Goal: Task Accomplishment & Management: Manage account settings

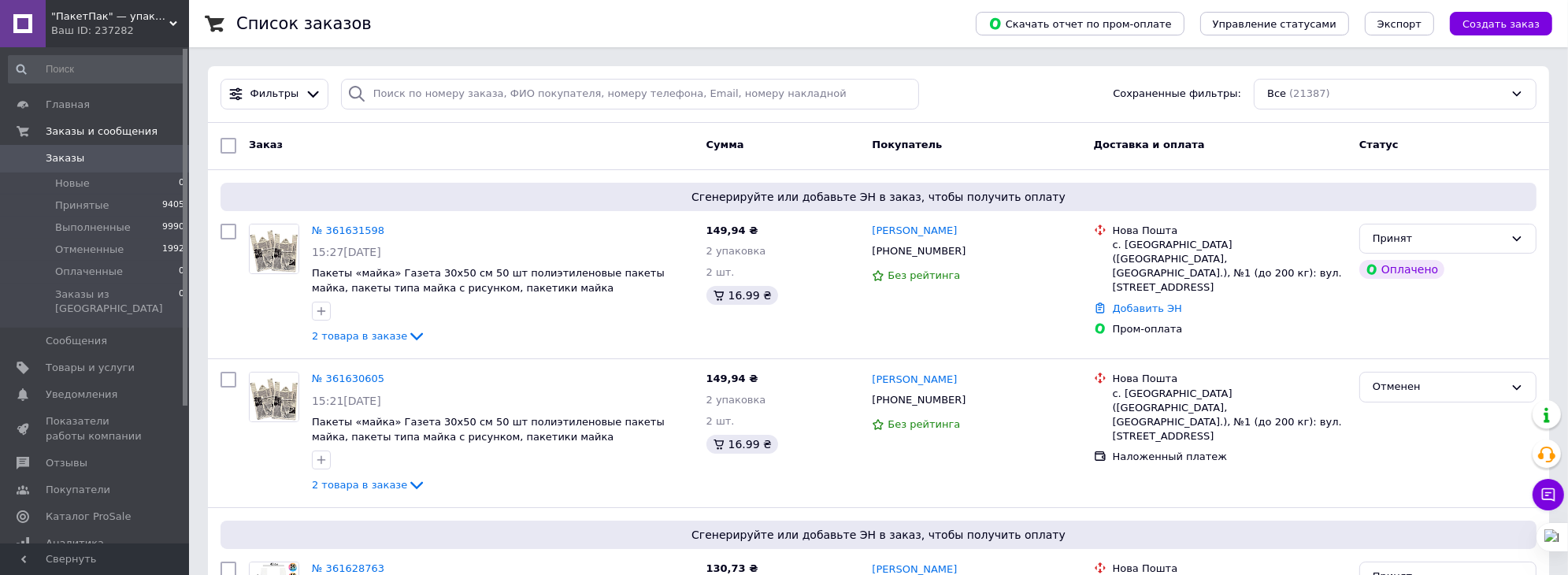
drag, startPoint x: 85, startPoint y: 18, endPoint x: 63, endPoint y: 13, distance: 22.6
click at [63, 13] on span ""ПакетПак" — упаковка, которая работает на ваш бренд!" at bounding box center [111, 17] width 119 height 14
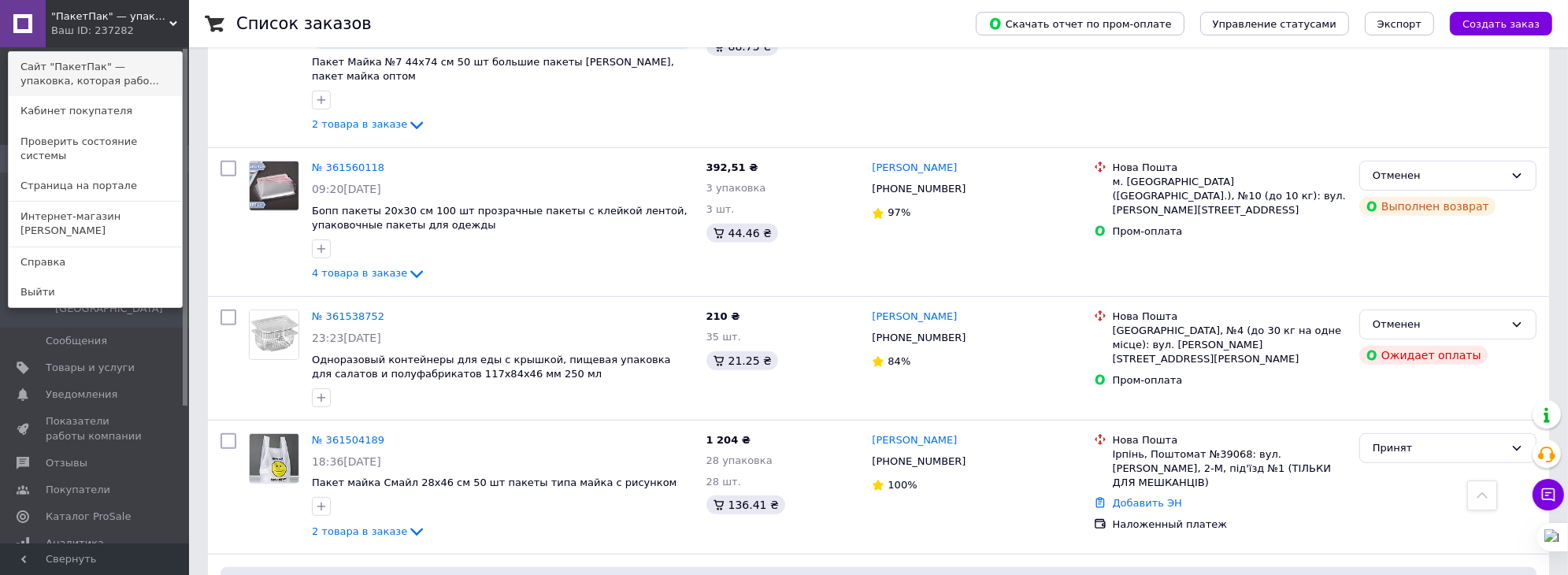
scroll to position [709, 0]
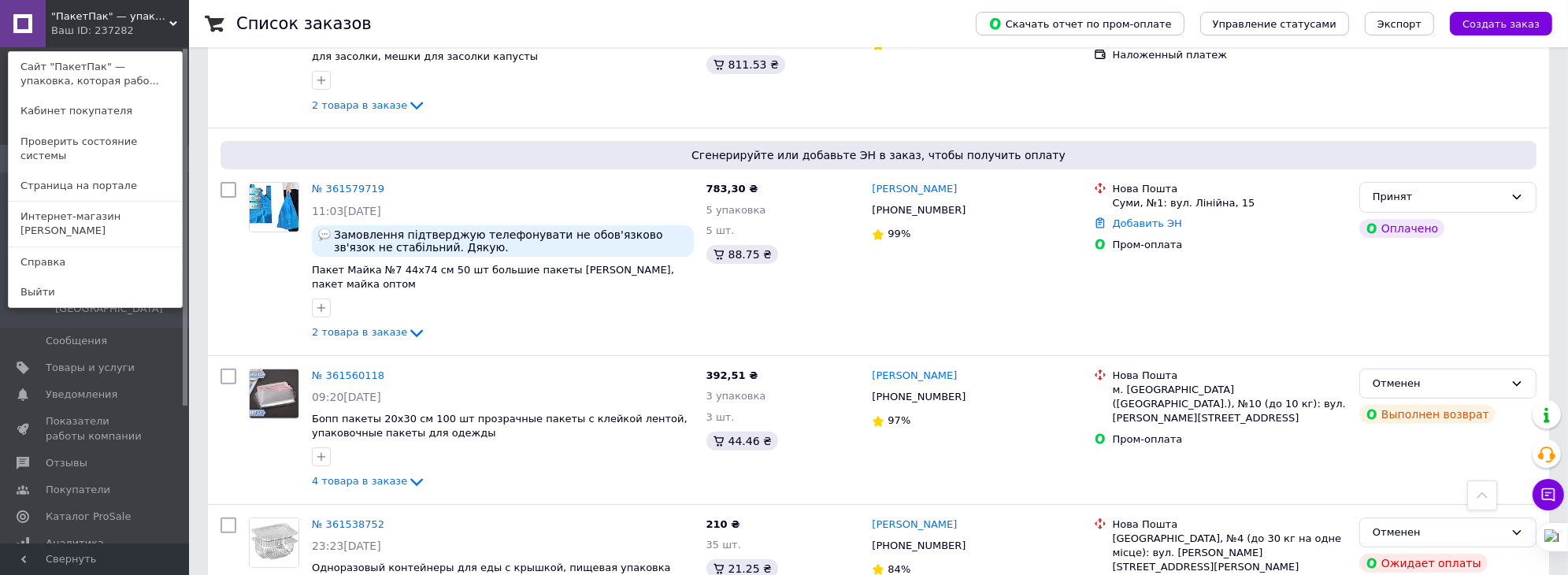
click at [148, 32] on div ""ПакетПак" — упаковка, которая работает на ваш бренд! Ваш ID: 237282 Сайт "Паке…" at bounding box center [95, 23] width 189 height 47
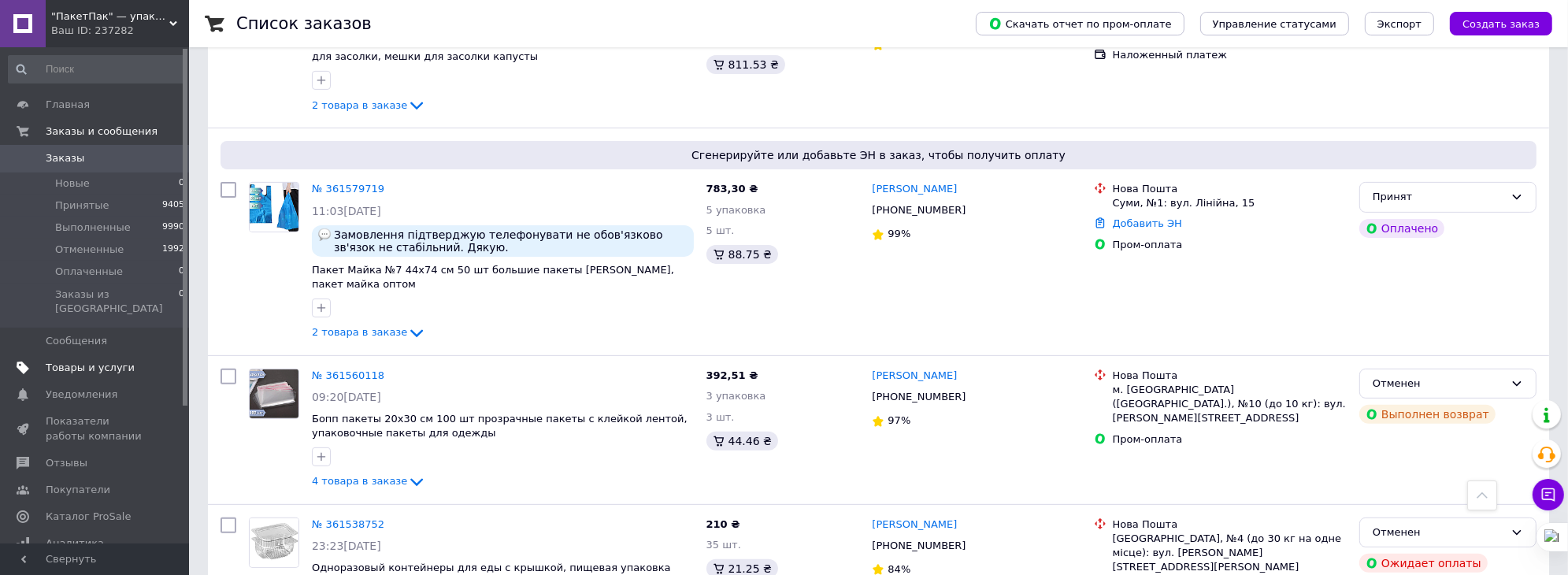
click at [82, 361] on span "Товары и услуги" at bounding box center [90, 368] width 89 height 14
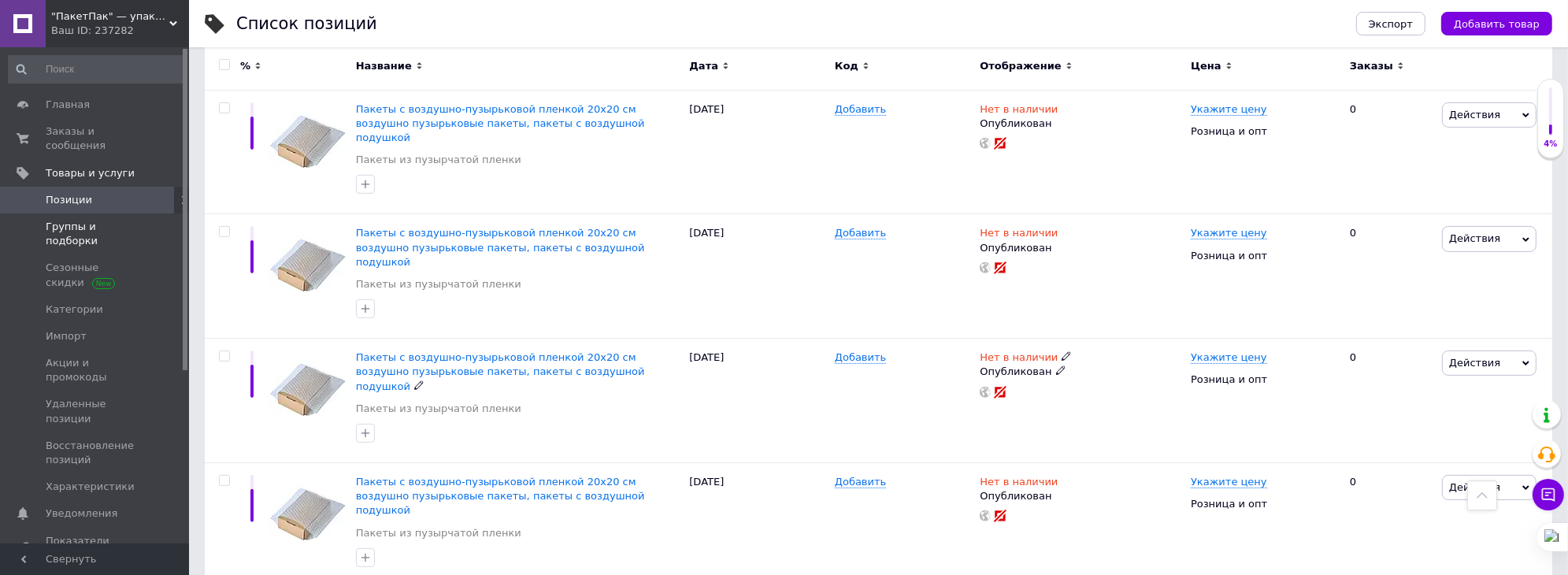
scroll to position [218, 0]
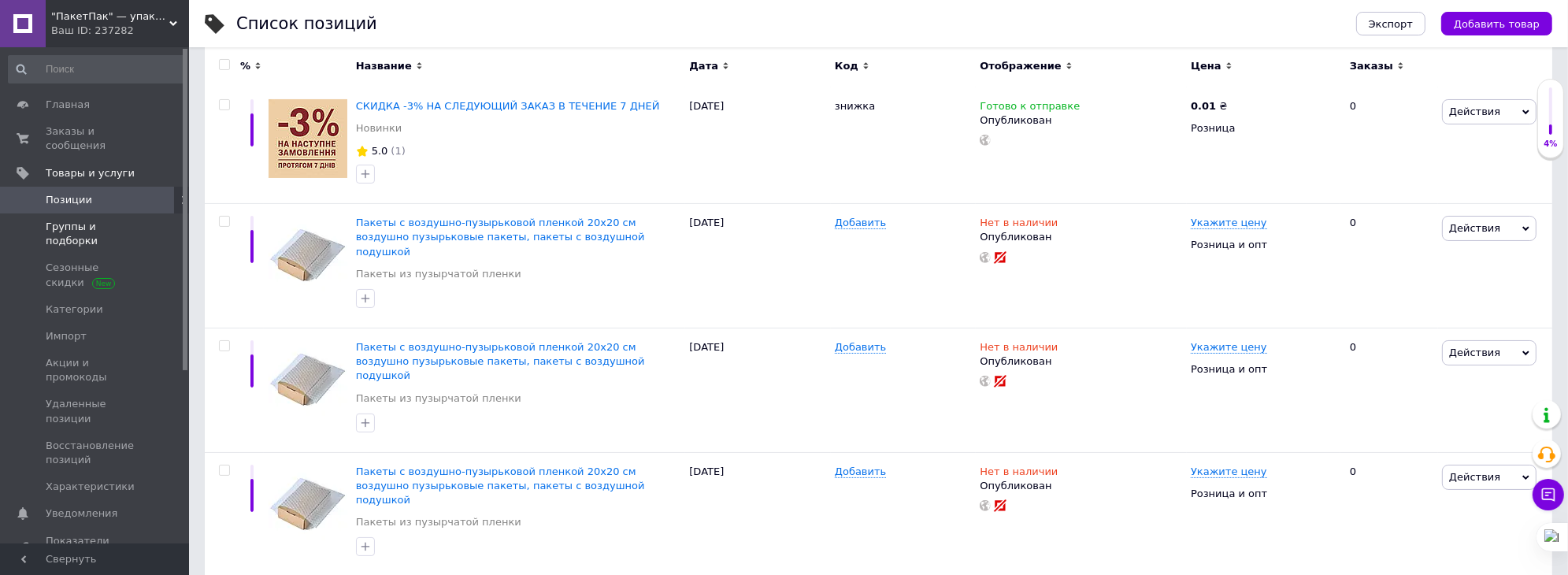
click at [121, 219] on span "Группы и подборки" at bounding box center [96, 234] width 100 height 28
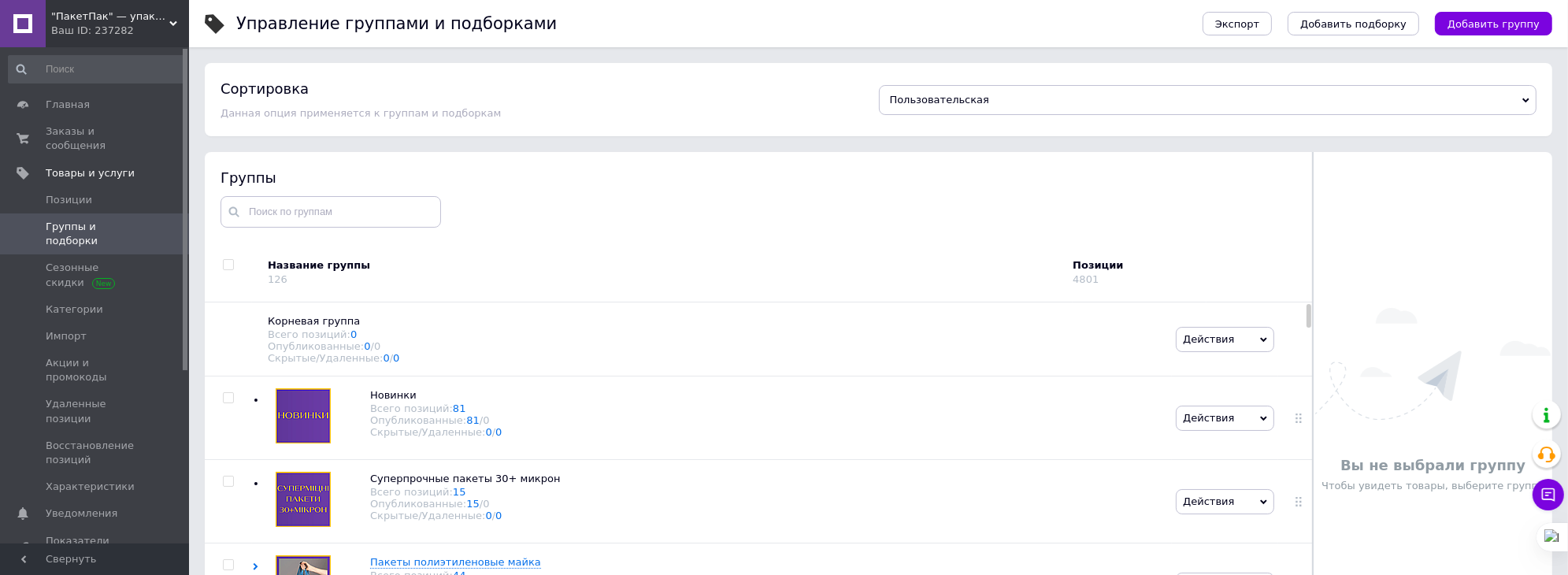
scroll to position [89, 0]
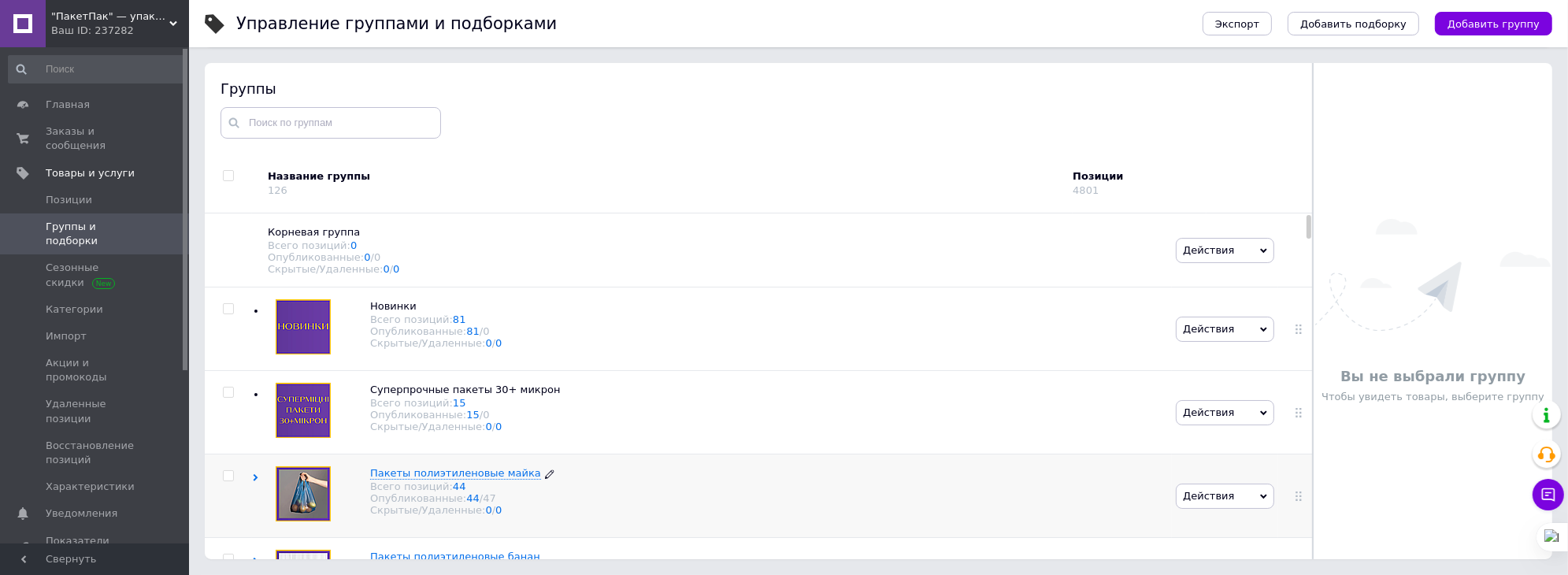
click at [410, 474] on span "Пакеты полиэтиленовые майка" at bounding box center [455, 472] width 171 height 12
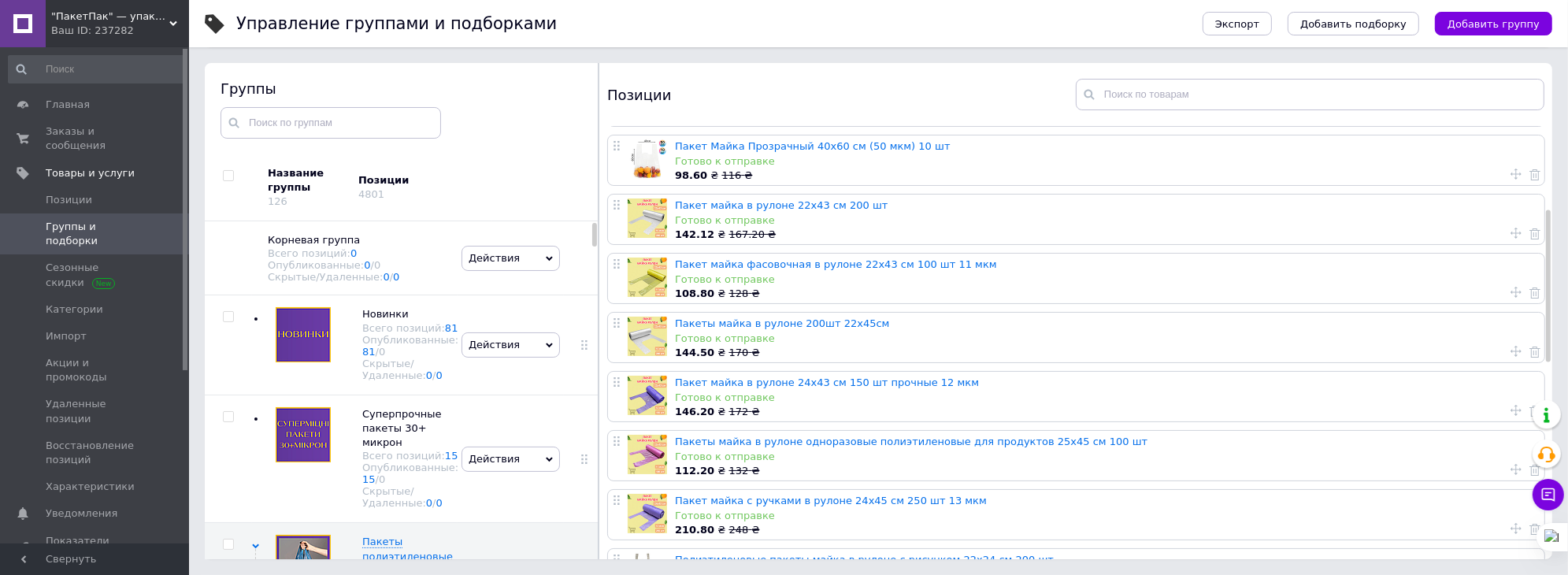
scroll to position [236, 0]
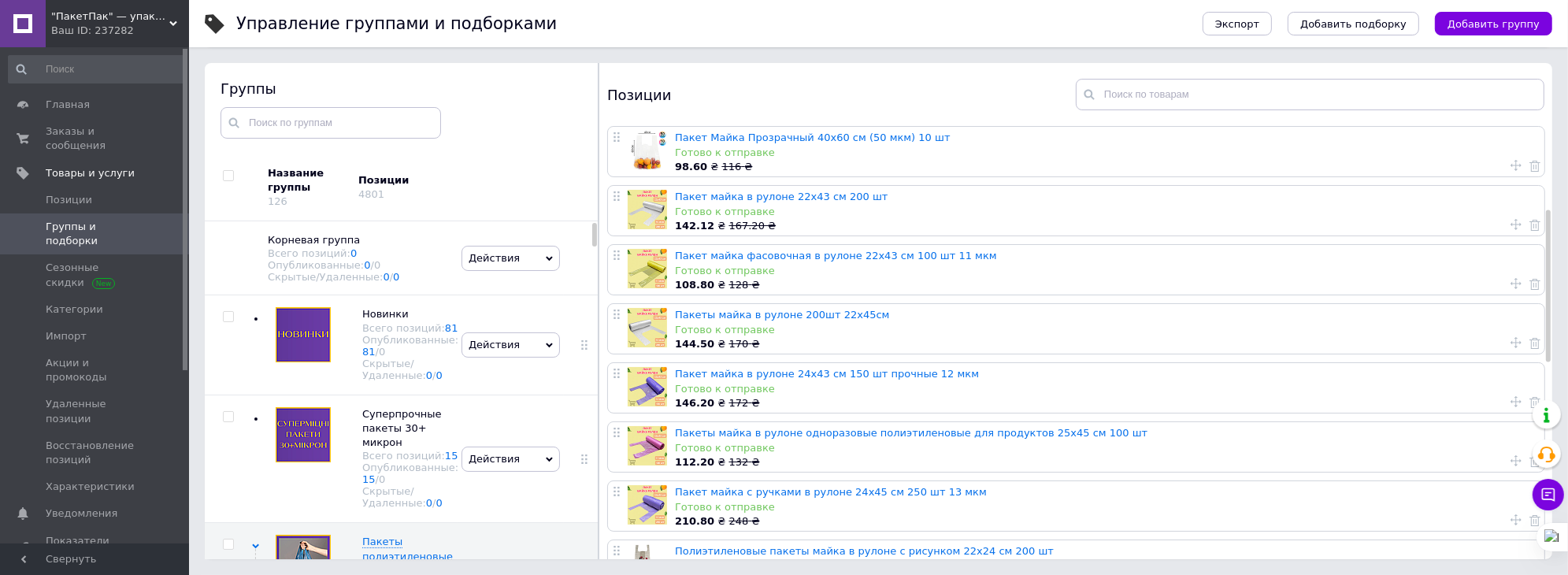
click at [78, 18] on span ""ПакетПак" — упаковка, которая работает на ваш бренд!" at bounding box center [111, 17] width 119 height 14
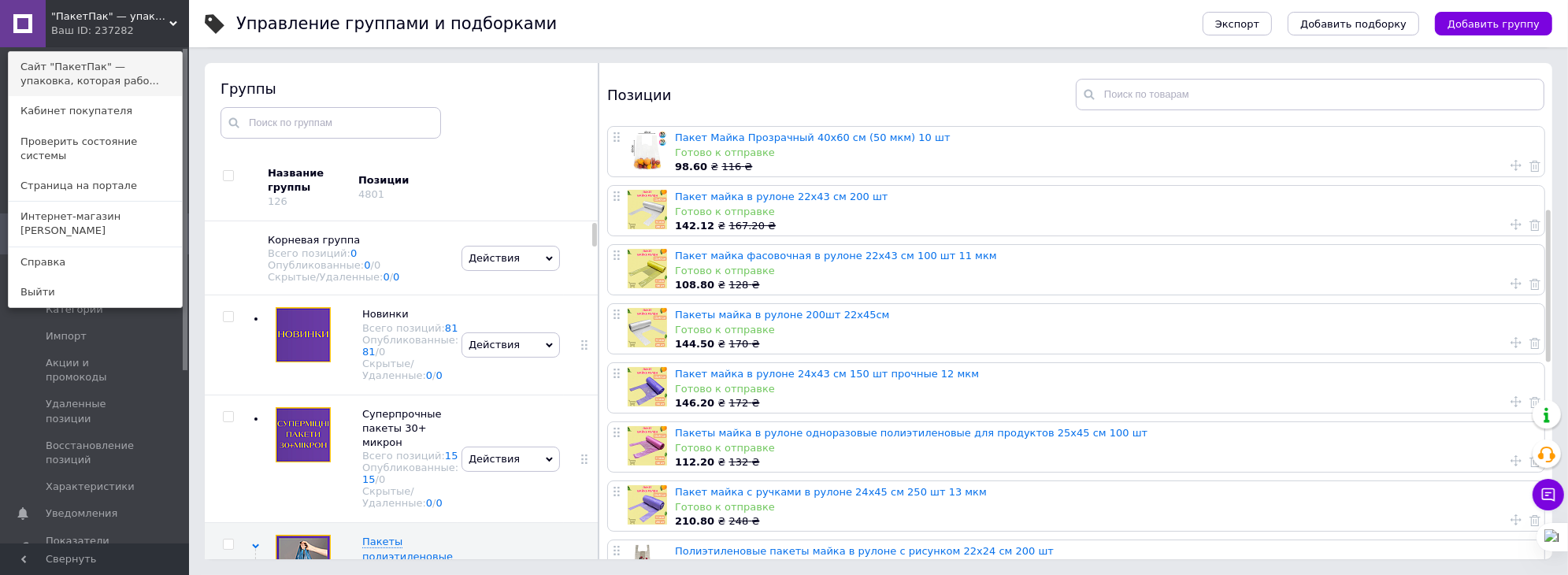
click at [73, 64] on link "Сайт "ПакетПак" — упаковка, которая рабо..." at bounding box center [96, 74] width 173 height 44
